Goal: Task Accomplishment & Management: Complete application form

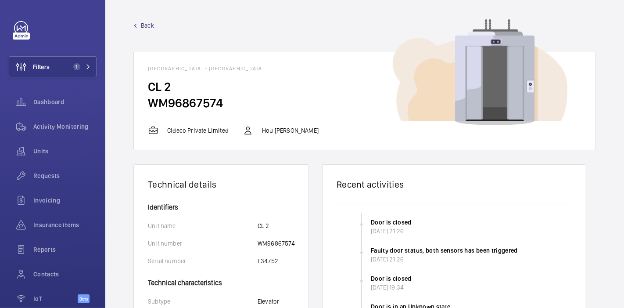
scroll to position [61, 0]
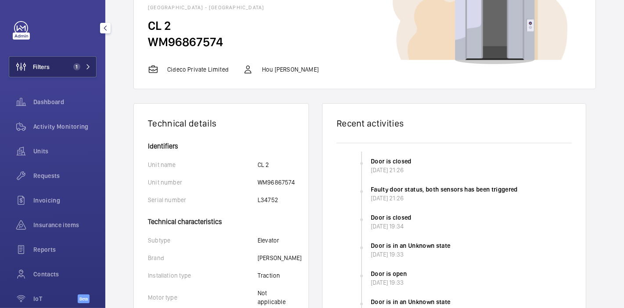
click at [55, 62] on button "Filters 1" at bounding box center [53, 66] width 88 height 21
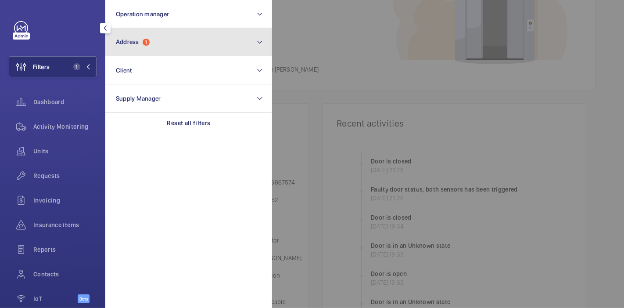
click at [130, 47] on button "Address 1" at bounding box center [188, 42] width 167 height 28
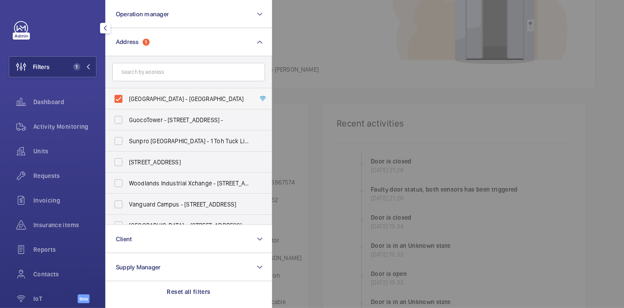
click at [120, 101] on label "[GEOGRAPHIC_DATA] - [GEOGRAPHIC_DATA]" at bounding box center [182, 98] width 153 height 21
click at [120, 101] on input "[GEOGRAPHIC_DATA] - [GEOGRAPHIC_DATA]" at bounding box center [119, 99] width 18 height 18
checkbox input "false"
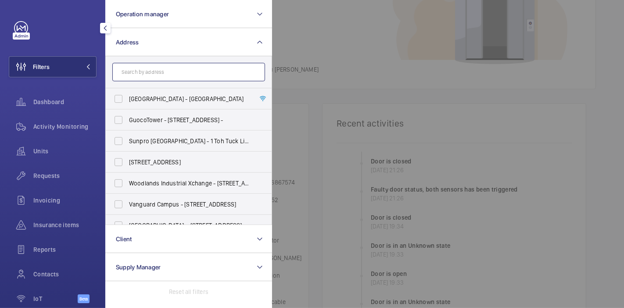
click at [148, 73] on input "text" at bounding box center [188, 72] width 153 height 18
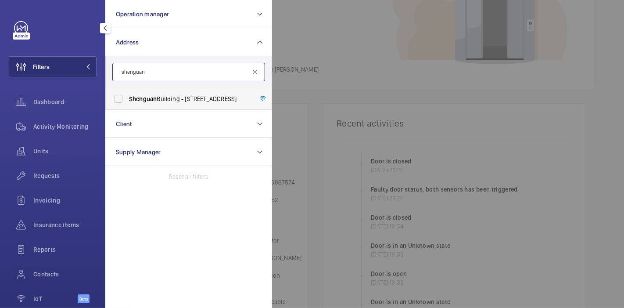
type input "shenguan"
click at [159, 101] on span "[GEOGRAPHIC_DATA] - [STREET_ADDRESS]" at bounding box center [189, 98] width 121 height 9
click at [127, 101] on input "[GEOGRAPHIC_DATA] - [STREET_ADDRESS]" at bounding box center [119, 99] width 18 height 18
checkbox input "true"
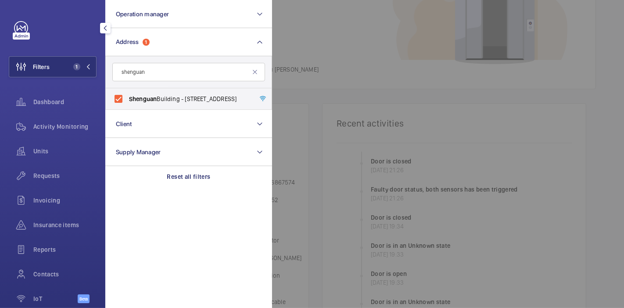
click at [341, 36] on div at bounding box center [584, 154] width 624 height 308
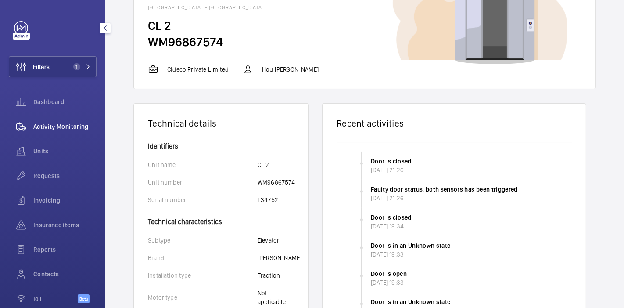
click at [48, 129] on span "Activity Monitoring" at bounding box center [64, 126] width 63 height 9
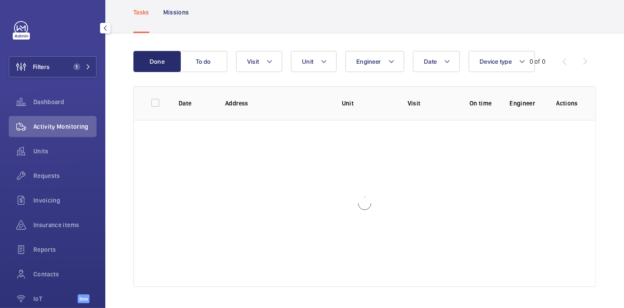
scroll to position [50, 0]
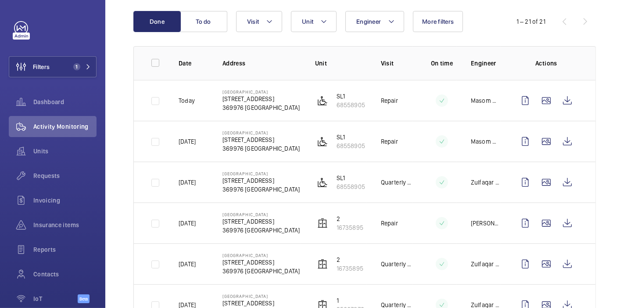
scroll to position [91, 0]
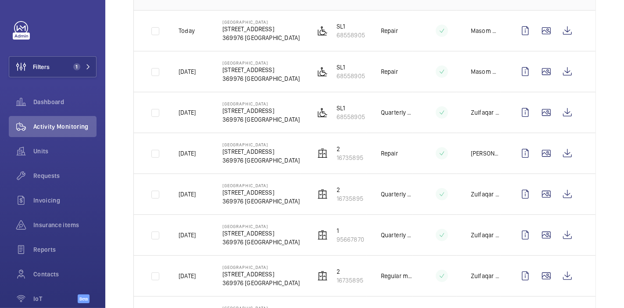
scroll to position [0, 0]
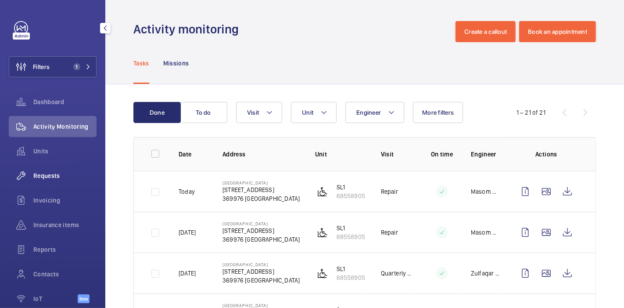
click at [53, 182] on div "Requests" at bounding box center [53, 175] width 88 height 21
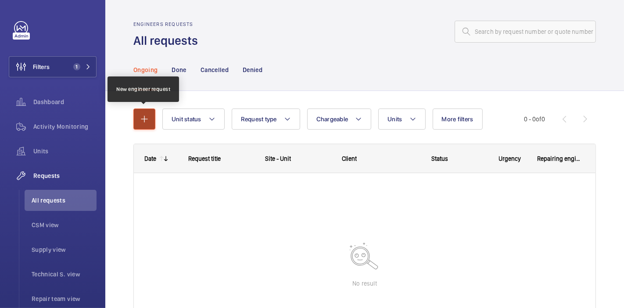
click at [140, 126] on button "button" at bounding box center [144, 118] width 22 height 21
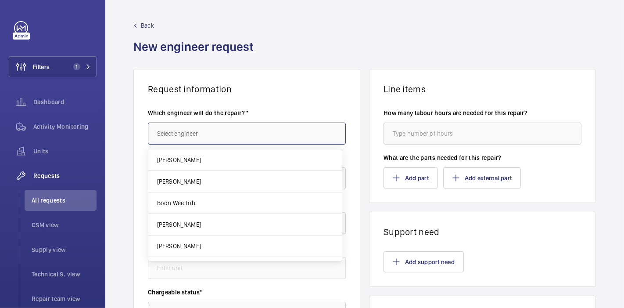
click at [181, 135] on input "text" at bounding box center [247, 133] width 198 height 22
click at [236, 136] on input "text" at bounding box center [247, 133] width 198 height 22
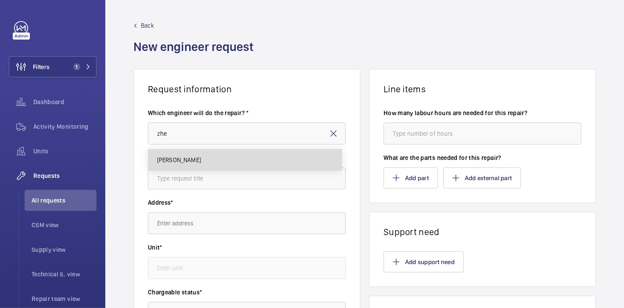
click at [234, 169] on mat-option "[PERSON_NAME]" at bounding box center [245, 159] width 194 height 21
type input "[PERSON_NAME]"
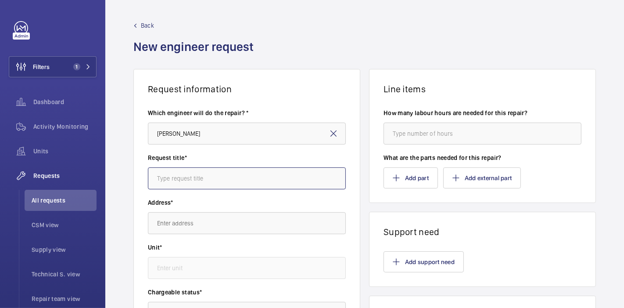
click at [234, 173] on input "text" at bounding box center [247, 178] width 198 height 22
click at [196, 154] on label "Request title*" at bounding box center [247, 157] width 198 height 9
click at [224, 177] on input "text" at bounding box center [247, 178] width 198 height 22
click at [226, 153] on label "Request title*" at bounding box center [247, 157] width 198 height 9
click at [232, 179] on input "text" at bounding box center [247, 178] width 198 height 22
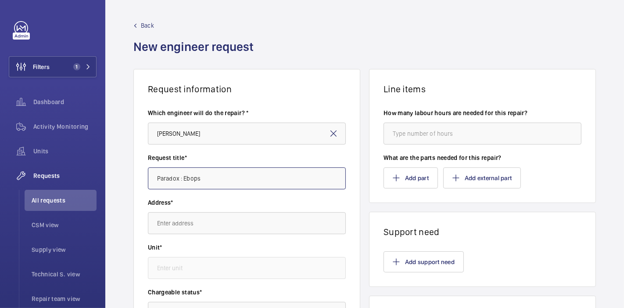
type input "Paradox : Ebops"
click at [234, 222] on input "text" at bounding box center [247, 223] width 198 height 22
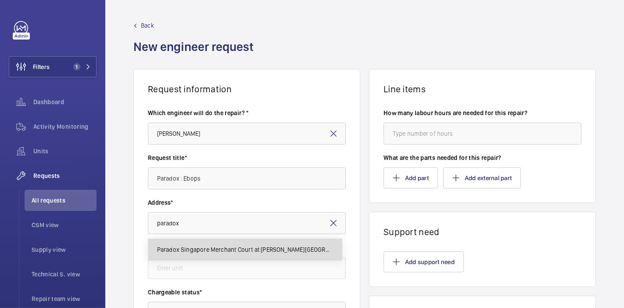
click at [244, 244] on mat-option "Paradox Singapore Merchant Court at [PERSON_NAME][GEOGRAPHIC_DATA][STREET_ADDRE…" at bounding box center [245, 249] width 194 height 21
type input "Paradox Singapore Merchant Court at [PERSON_NAME][GEOGRAPHIC_DATA][STREET_ADDRE…"
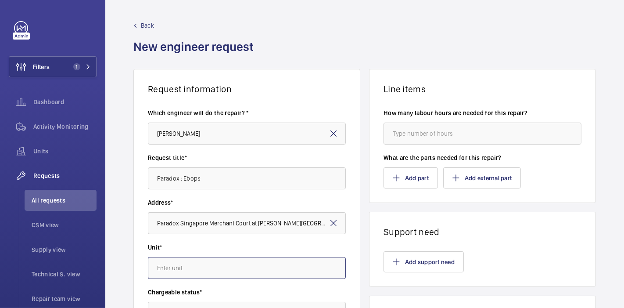
click at [232, 266] on input "text" at bounding box center [247, 268] width 198 height 22
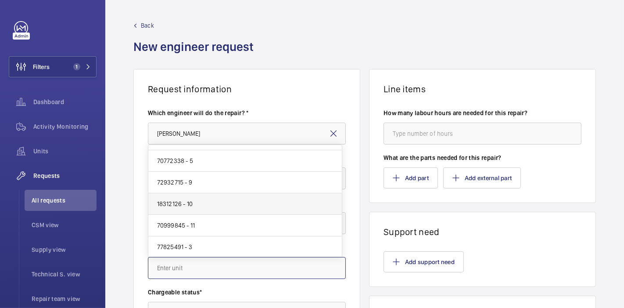
scroll to position [123, 0]
click at [235, 200] on mat-option "70999845 - 11" at bounding box center [245, 205] width 194 height 22
type input "70999845 - 11"
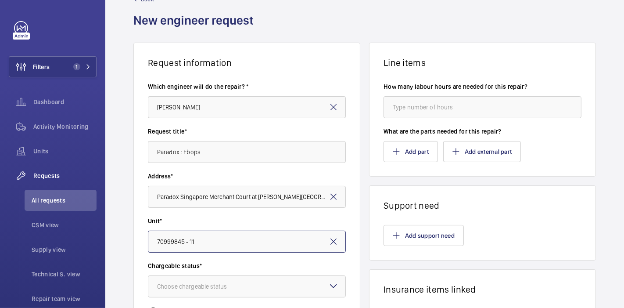
scroll to position [27, 0]
click at [334, 242] on mat-icon at bounding box center [333, 241] width 11 height 11
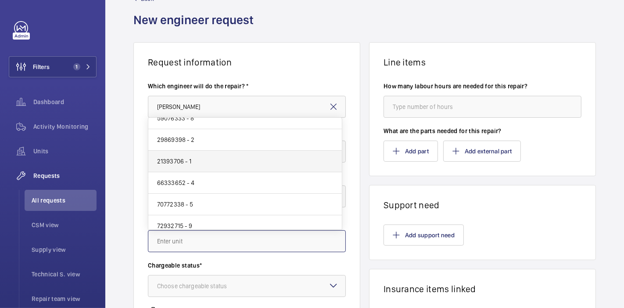
scroll to position [0, 0]
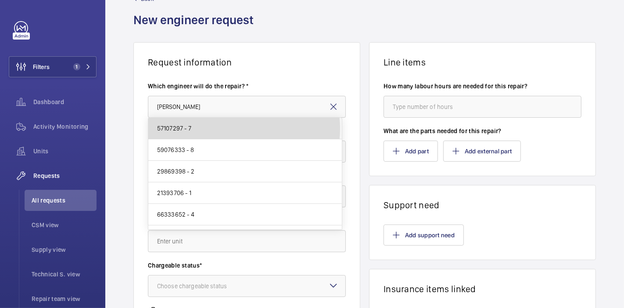
click at [231, 129] on mat-option "57107297 - 7" at bounding box center [245, 129] width 194 height 22
type input "57107297 - 7"
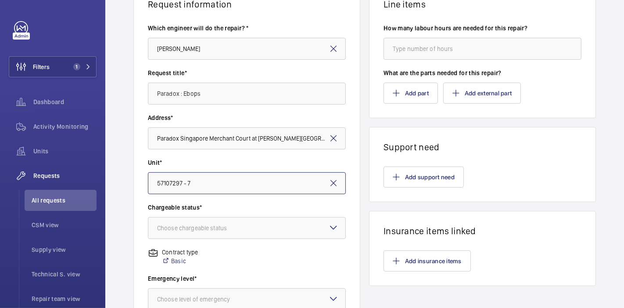
scroll to position [86, 0]
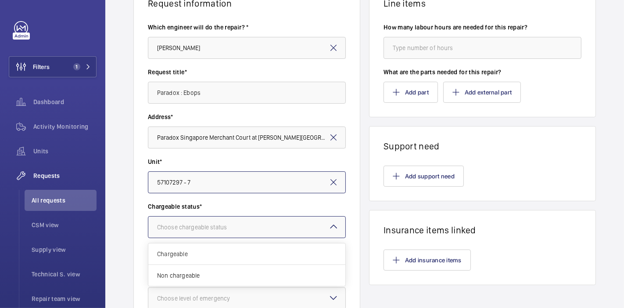
click at [194, 221] on div at bounding box center [246, 226] width 197 height 21
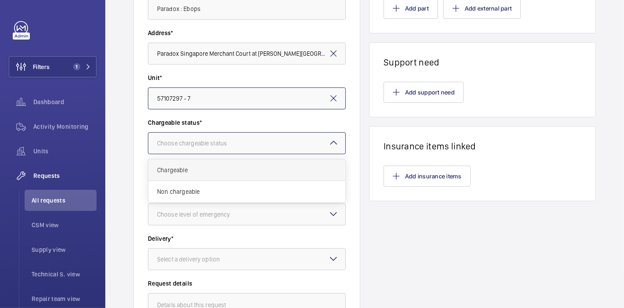
click at [173, 168] on span "Chargeable" at bounding box center [246, 169] width 179 height 9
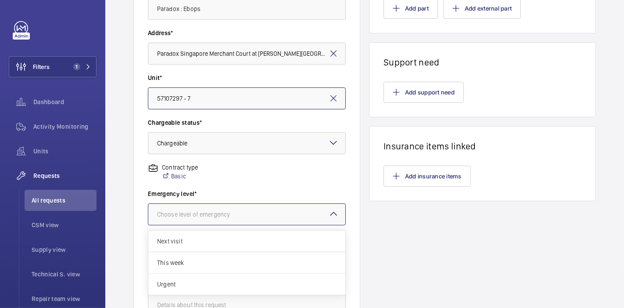
click at [196, 217] on div "Choose level of emergency" at bounding box center [204, 214] width 95 height 9
click at [194, 256] on div "This week" at bounding box center [246, 263] width 197 height 22
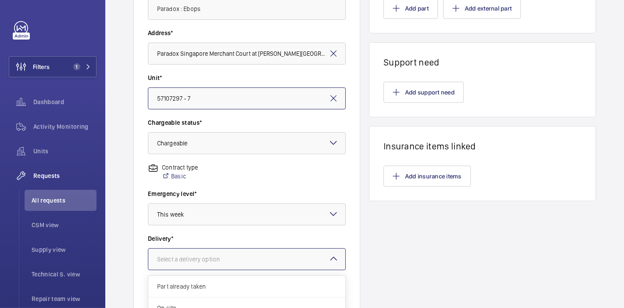
click at [199, 252] on div at bounding box center [246, 258] width 197 height 21
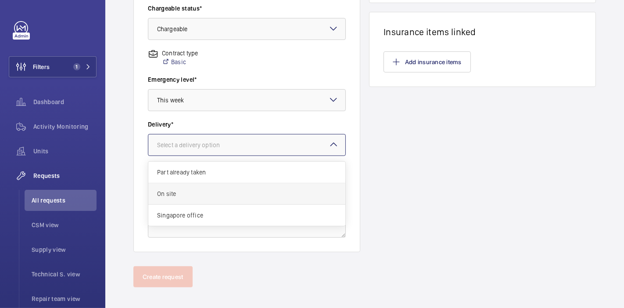
click at [213, 195] on span "On site" at bounding box center [246, 193] width 179 height 9
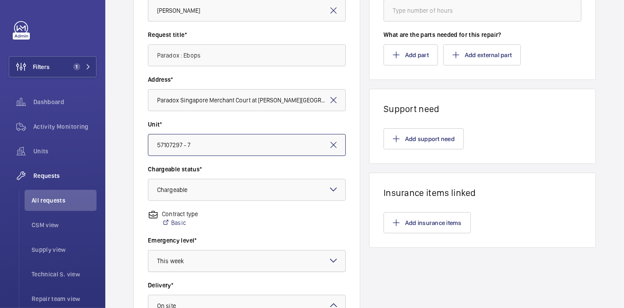
scroll to position [0, 0]
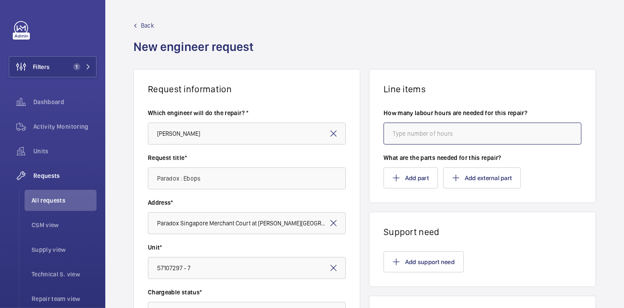
click at [406, 133] on input "number" at bounding box center [483, 133] width 198 height 22
type input "2"
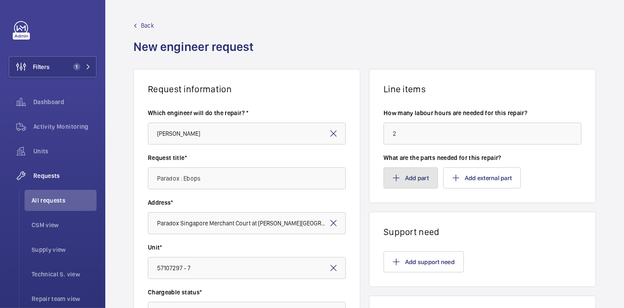
click at [412, 183] on button "Add part" at bounding box center [411, 177] width 54 height 21
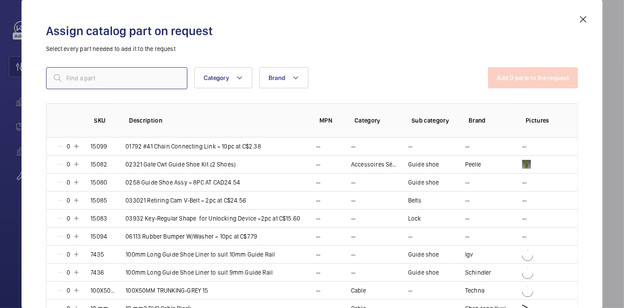
click at [148, 77] on input "text" at bounding box center [116, 78] width 141 height 22
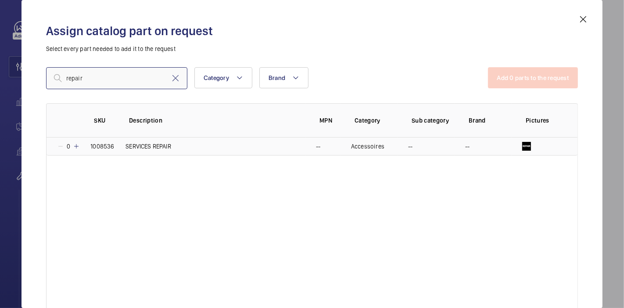
type input "repair"
click at [77, 145] on mat-icon at bounding box center [76, 146] width 7 height 7
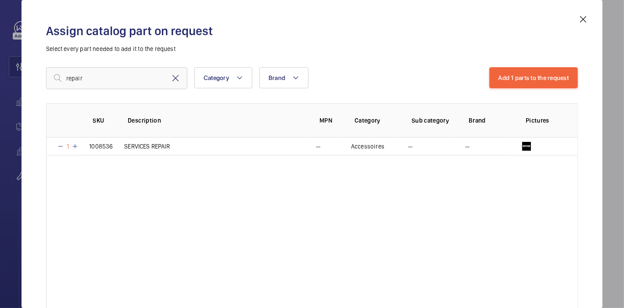
click at [173, 80] on mat-icon at bounding box center [175, 78] width 11 height 11
type input "modern"
click at [75, 143] on mat-icon at bounding box center [76, 146] width 7 height 7
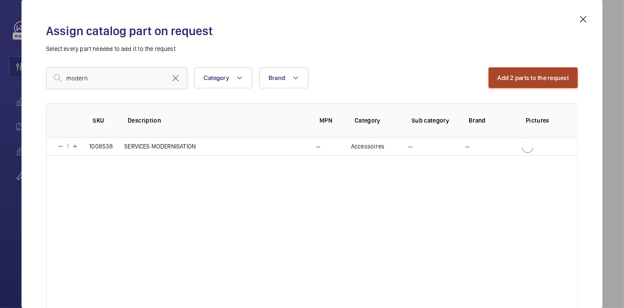
click at [516, 67] on button "Add 2 parts to the request" at bounding box center [533, 77] width 90 height 21
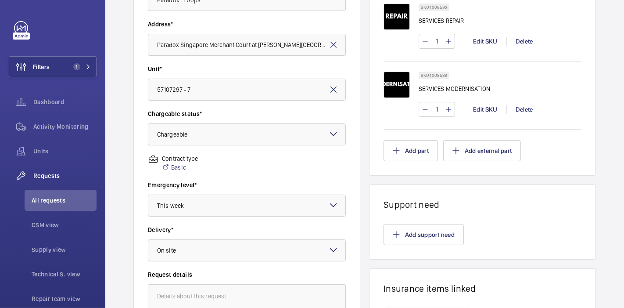
scroll to position [144, 0]
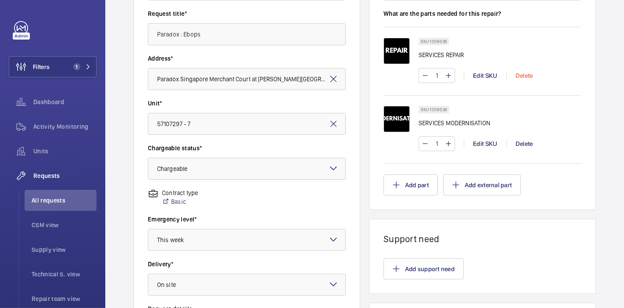
click at [516, 73] on div "Delete" at bounding box center [524, 75] width 36 height 9
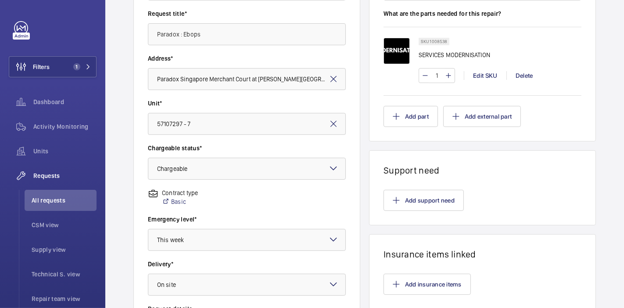
scroll to position [290, 0]
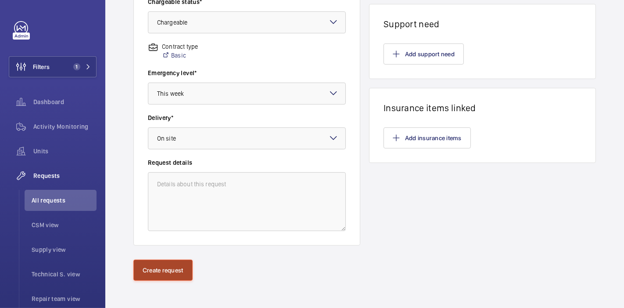
click at [160, 263] on button "Create request" at bounding box center [162, 269] width 59 height 21
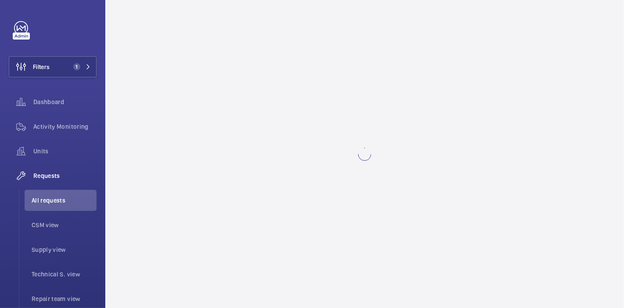
scroll to position [0, 0]
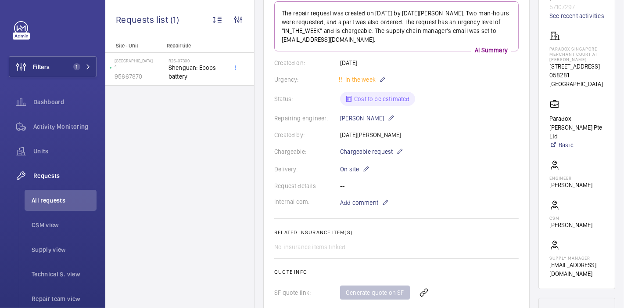
scroll to position [156, 0]
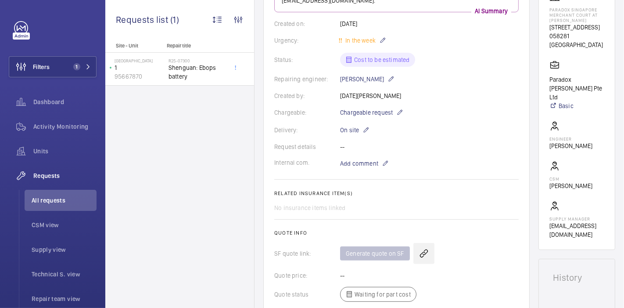
click at [421, 256] on wm-front-icon-button at bounding box center [423, 253] width 21 height 21
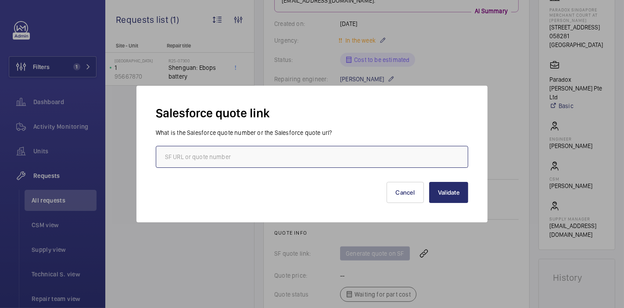
click at [400, 156] on input "text" at bounding box center [312, 157] width 312 height 22
paste input "00008889"
type input "00008889"
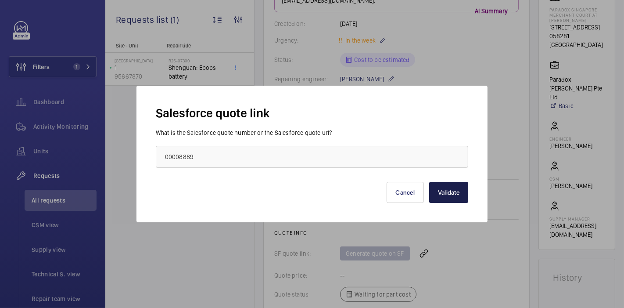
click at [437, 189] on button "Validate" at bounding box center [448, 192] width 39 height 21
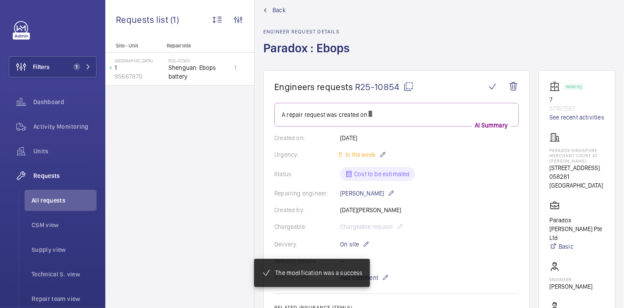
scroll to position [0, 0]
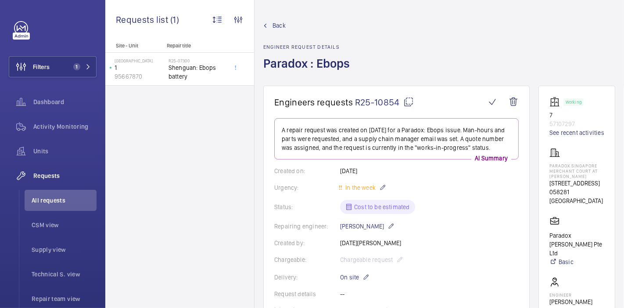
click at [409, 100] on mat-icon at bounding box center [408, 102] width 11 height 11
